Goal: Navigation & Orientation: Find specific page/section

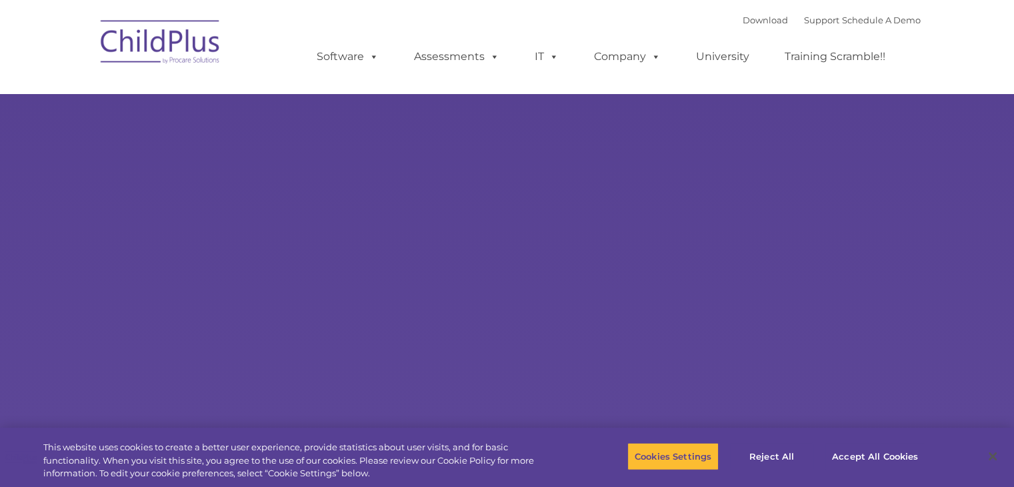
select select "MEDIUM"
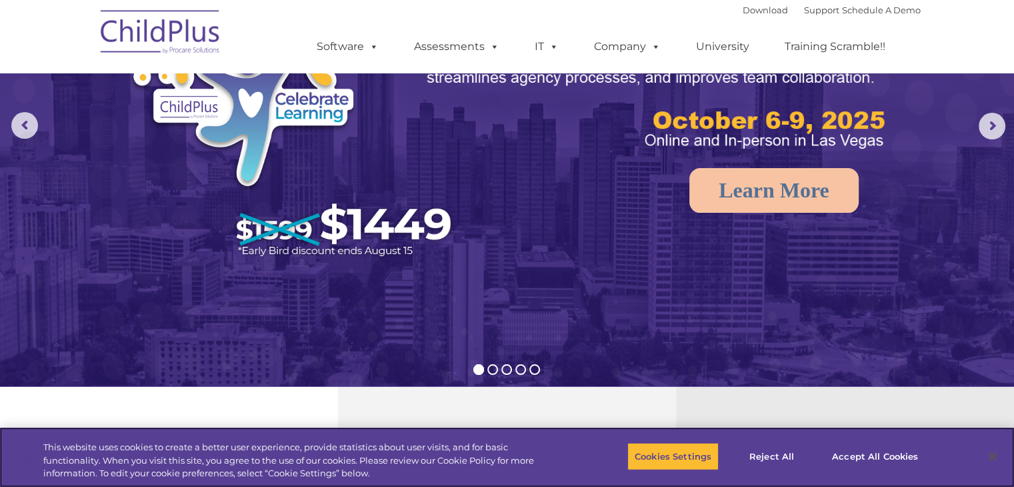
scroll to position [135, 0]
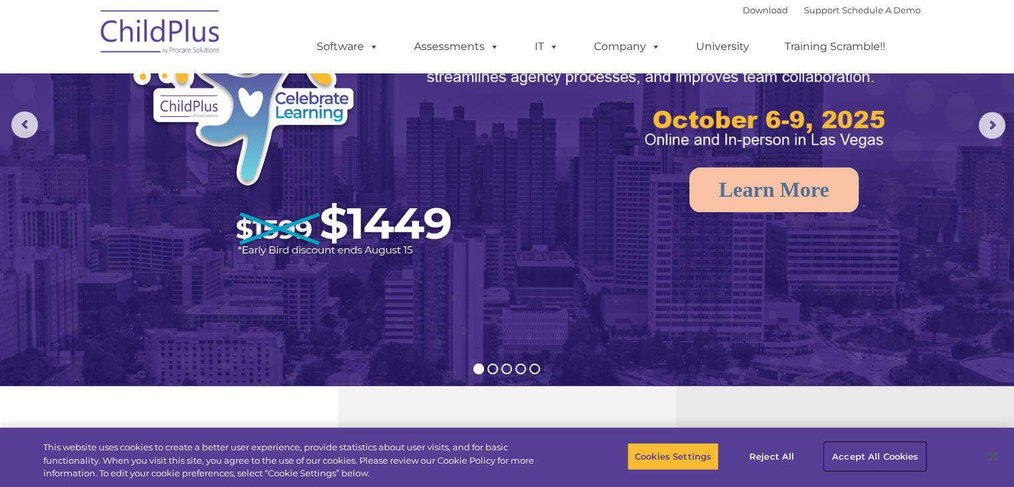
click at [886, 458] on button "Accept All Cookies" at bounding box center [875, 456] width 101 height 28
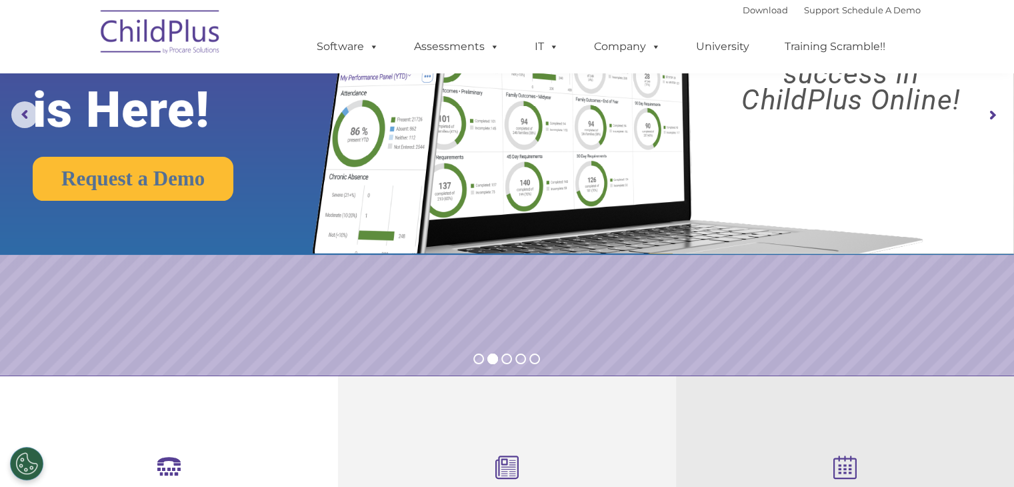
scroll to position [0, 0]
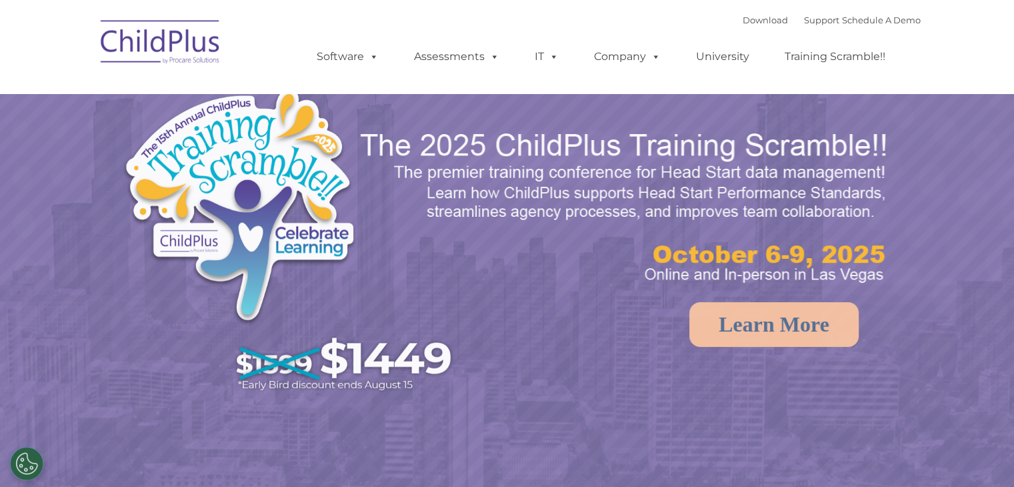
select select "MEDIUM"
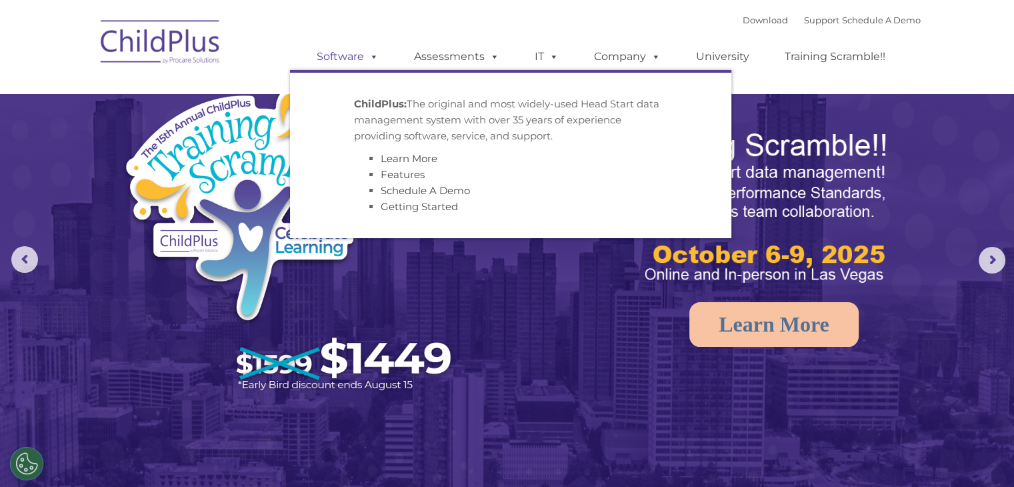
click at [339, 54] on link "Software" at bounding box center [347, 56] width 89 height 27
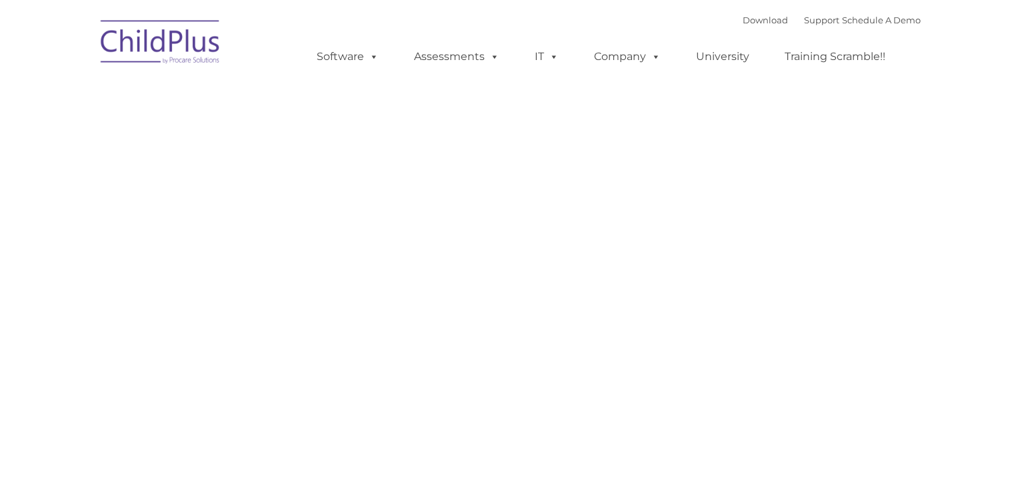
type input ""
